Goal: Contribute content: Add original content to the website for others to see

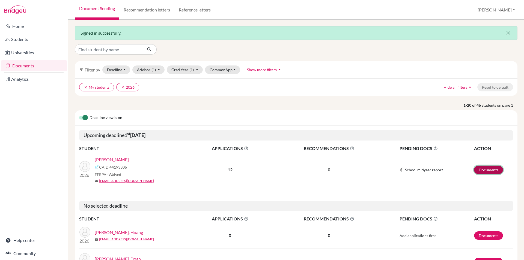
click at [484, 171] on link "Documents" at bounding box center [488, 170] width 29 height 8
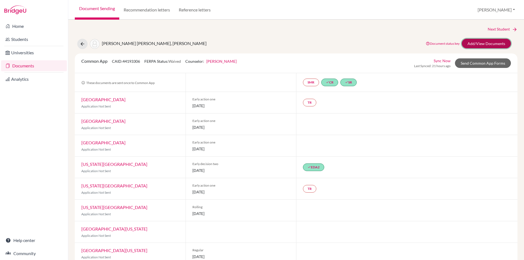
click at [471, 44] on link "Add/View Documents" at bounding box center [485, 44] width 49 height 10
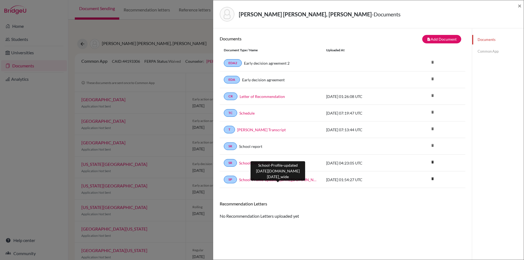
click at [276, 179] on link "School-Profile-updated [DATE][DOMAIN_NAME][DATE]_wide" at bounding box center [278, 180] width 79 height 6
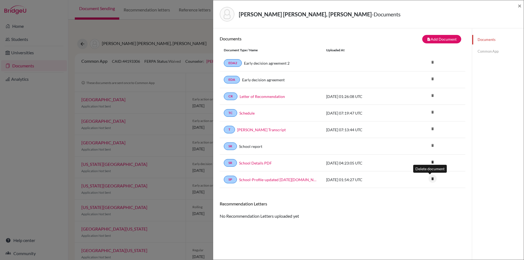
click at [430, 179] on icon "delete" at bounding box center [432, 179] width 8 height 8
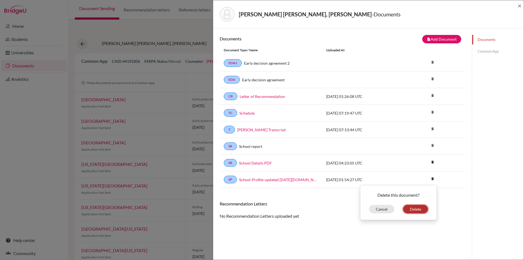
click at [413, 209] on button "Delete" at bounding box center [415, 209] width 25 height 8
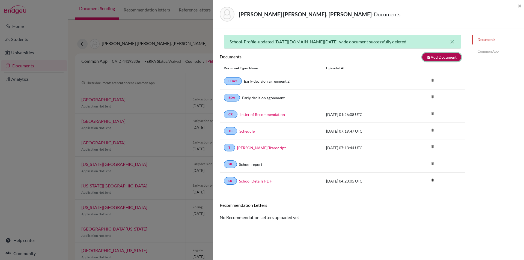
click at [439, 57] on button "note_add Add Document" at bounding box center [441, 57] width 39 height 8
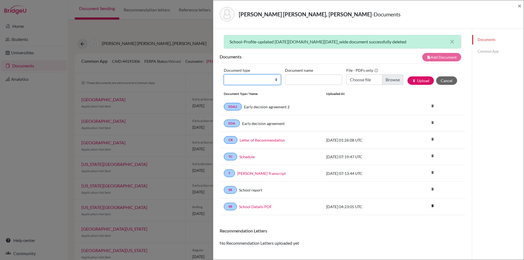
click at [244, 80] on select "Change explanation for Common App reports Counselor recommendation Internationa…" at bounding box center [252, 79] width 57 height 10
select select "1"
click at [224, 74] on select "Change explanation for Common App reports Counselor recommendation Internationa…" at bounding box center [252, 79] width 57 height 10
click at [316, 81] on input "Document name" at bounding box center [313, 79] width 57 height 10
type input "School Profile 25-26"
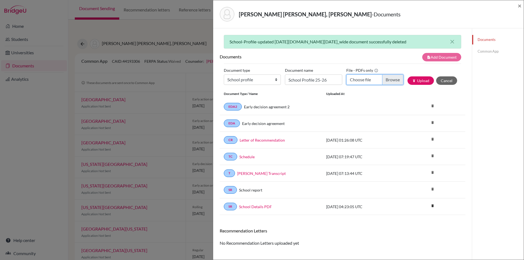
click at [394, 79] on input "Choose file" at bounding box center [374, 79] width 57 height 10
type input "C:\fakepath\TAS School Profile update 15_09_2025.pdf"
click at [420, 79] on button "publish Upload" at bounding box center [420, 80] width 26 height 8
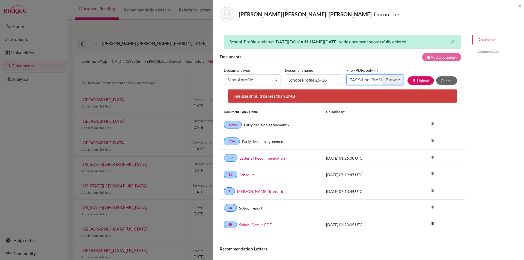
click at [347, 77] on input "TAS School Profile update 15_09_2025.pdf" at bounding box center [374, 79] width 57 height 10
click at [354, 79] on input "TAS School Profile update 15_09_2025.pdf" at bounding box center [374, 79] width 57 height 10
click at [422, 81] on button "publish Upload" at bounding box center [420, 80] width 26 height 8
click at [353, 78] on input "TAS School Profile update 15_09_2025.pdf" at bounding box center [374, 79] width 57 height 10
click at [327, 79] on input "School Profile 25-26" at bounding box center [313, 79] width 57 height 10
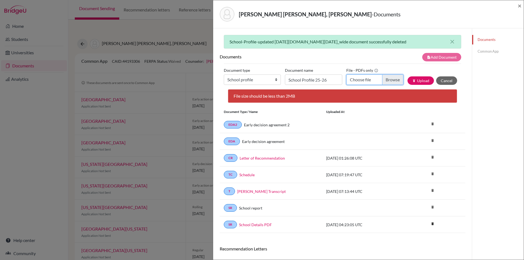
click at [387, 79] on input "Choose file" at bounding box center [374, 79] width 57 height 10
click at [420, 80] on button "publish Upload" at bounding box center [420, 80] width 26 height 8
click at [355, 79] on input "TAS_School_Profile_update_compressed.pdf" at bounding box center [374, 79] width 57 height 10
type input "C:\fakepath\TAS_School_Profile_update_compressed_small.pdf"
click at [415, 80] on button "publish Upload" at bounding box center [420, 80] width 26 height 8
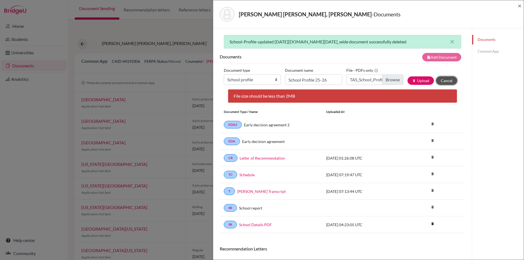
click at [446, 80] on button "Cancel" at bounding box center [446, 80] width 21 height 8
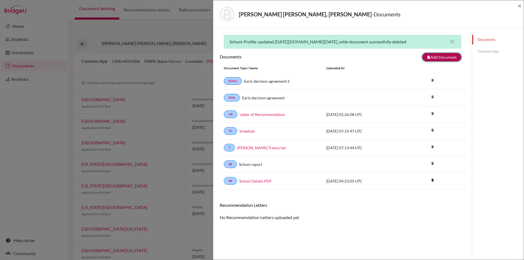
click at [441, 56] on button "note_add Add Document" at bounding box center [441, 57] width 39 height 8
select select "1"
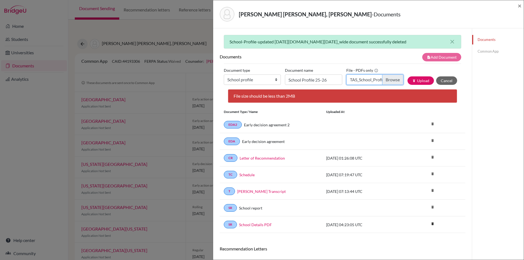
click at [385, 80] on input "TAS_School_Profile_update_compressed_small.pdf" at bounding box center [374, 79] width 57 height 10
click at [421, 81] on button "publish Upload" at bounding box center [420, 80] width 26 height 8
click at [383, 78] on input "TAS_School_Profile_update_compressed_small.pdf" at bounding box center [374, 79] width 57 height 10
type input "C:\fakepath\TAS_School_Profile_update_under2MB_final (1).pdf"
click at [419, 80] on button "publish Upload" at bounding box center [420, 80] width 26 height 8
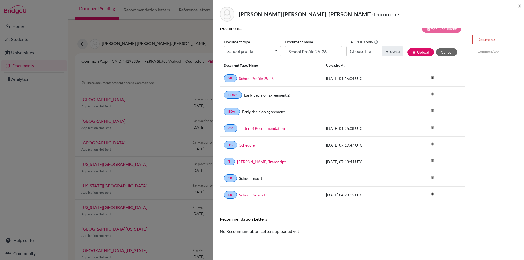
scroll to position [29, 0]
click at [490, 53] on link "Common App" at bounding box center [498, 52] width 52 height 10
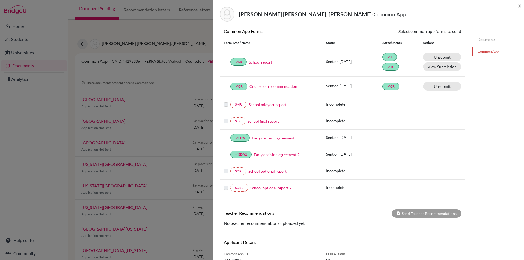
scroll to position [79, 0]
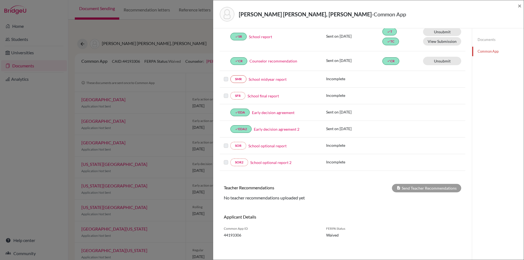
click at [521, 7] on div "Phuong Ha Anh, Nguyen - Common App ×" at bounding box center [368, 14] width 310 height 28
